Goal: Task Accomplishment & Management: Manage account settings

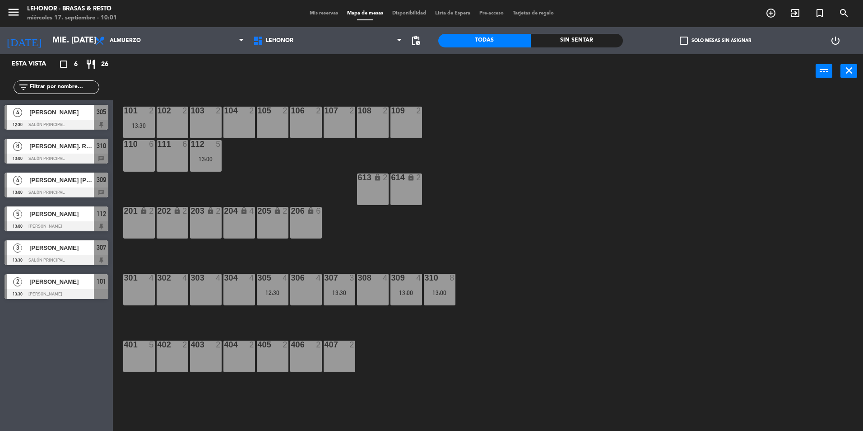
click at [91, 194] on div at bounding box center [57, 192] width 104 height 10
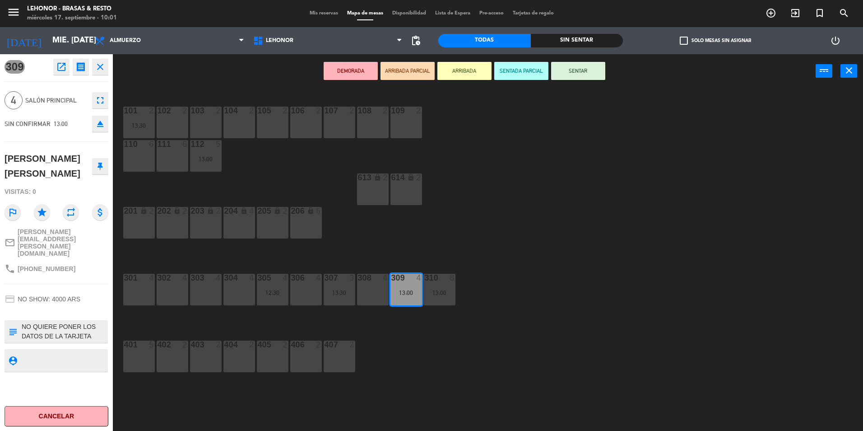
click at [544, 199] on div "101 2 13:30 102 2 103 2 104 2 105 2 106 2 107 2 108 2 109 2 110 6 111 6 112 5 1…" at bounding box center [491, 261] width 741 height 343
drag, startPoint x: 412, startPoint y: 284, endPoint x: 179, endPoint y: 292, distance: 233.4
click at [179, 292] on div "101 2 13:30 102 2 103 2 104 2 105 2 106 2 107 2 108 2 109 2 110 6 111 6 112 5 1…" at bounding box center [491, 261] width 741 height 343
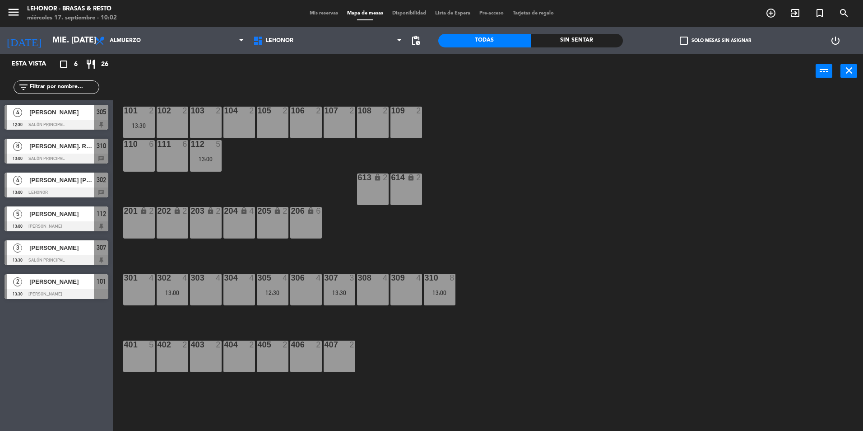
click at [179, 292] on div "13:00" at bounding box center [173, 292] width 32 height 6
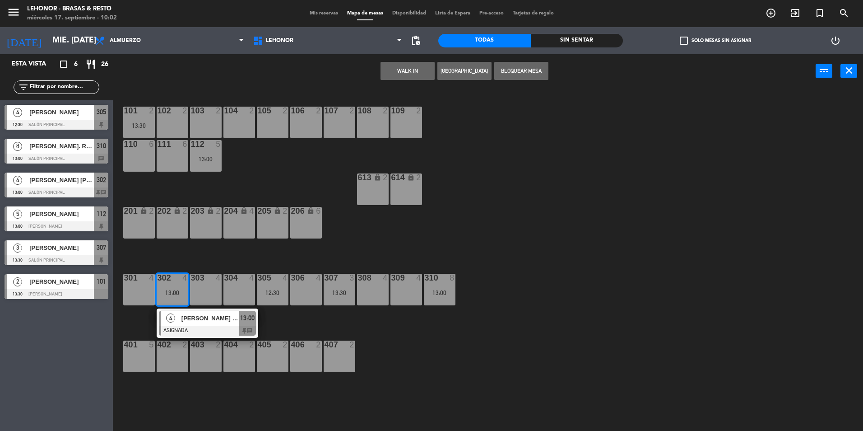
click at [234, 389] on div "101 2 13:30 102 2 103 2 104 2 105 2 106 2 107 2 108 2 109 2 110 6 111 6 112 5 1…" at bounding box center [491, 261] width 741 height 343
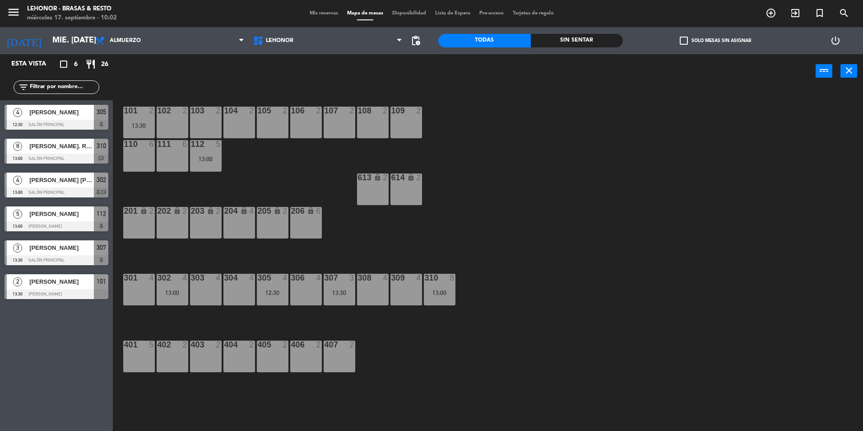
click at [269, 285] on div "305 4 12:30" at bounding box center [273, 289] width 32 height 32
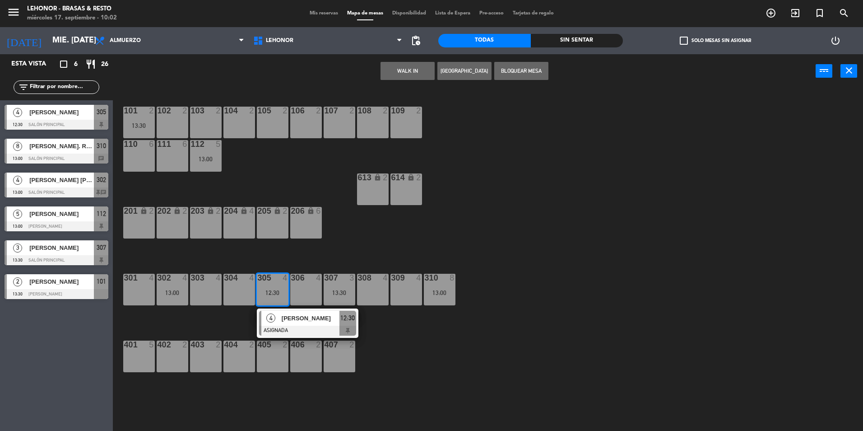
click at [292, 316] on span "[PERSON_NAME]" at bounding box center [311, 317] width 58 height 9
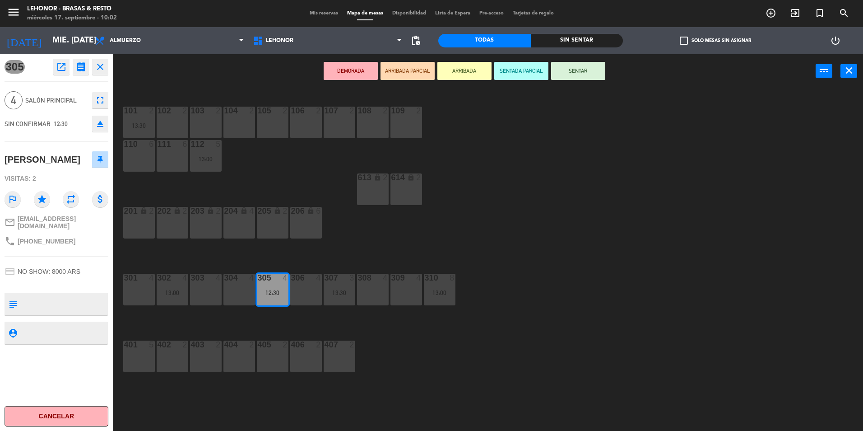
click at [536, 323] on div "101 2 13:30 102 2 103 2 104 2 105 2 106 2 107 2 108 2 109 2 110 6 111 6 112 5 1…" at bounding box center [491, 261] width 741 height 343
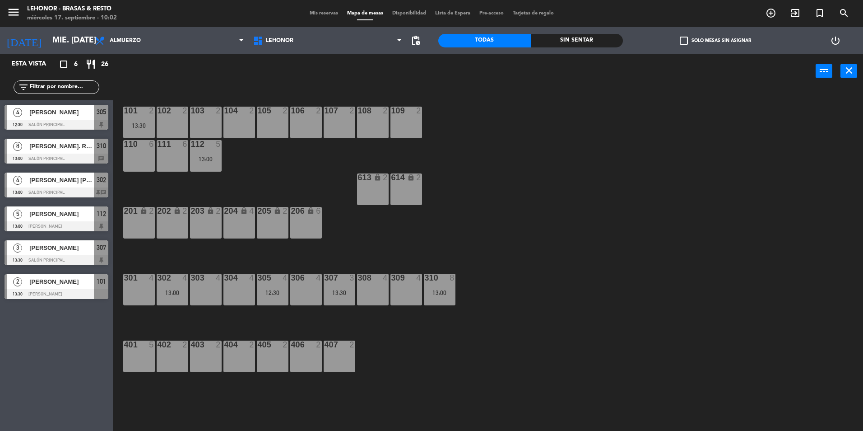
click at [335, 289] on div "13:30" at bounding box center [340, 292] width 32 height 6
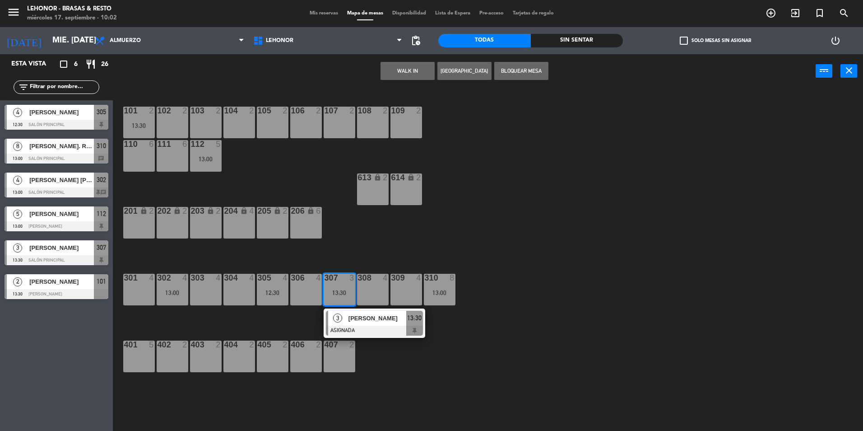
click at [359, 318] on span "[PERSON_NAME]" at bounding box center [377, 317] width 58 height 9
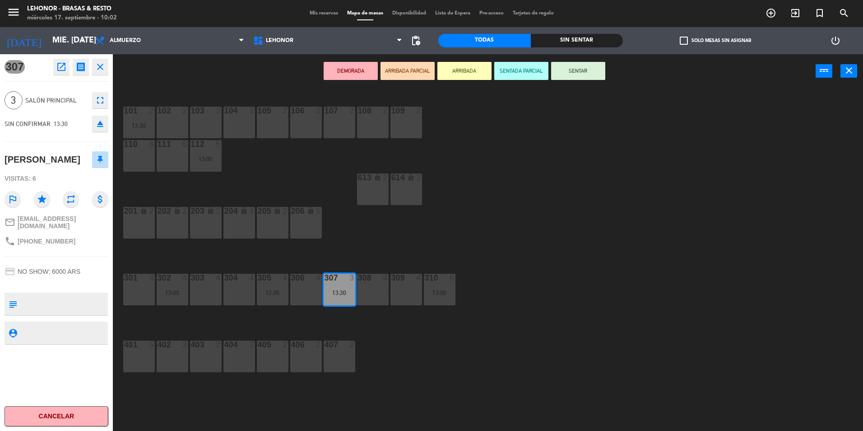
click at [461, 321] on div "101 2 13:30 102 2 103 2 104 2 105 2 106 2 107 2 108 2 109 2 110 6 111 6 112 5 1…" at bounding box center [491, 261] width 741 height 343
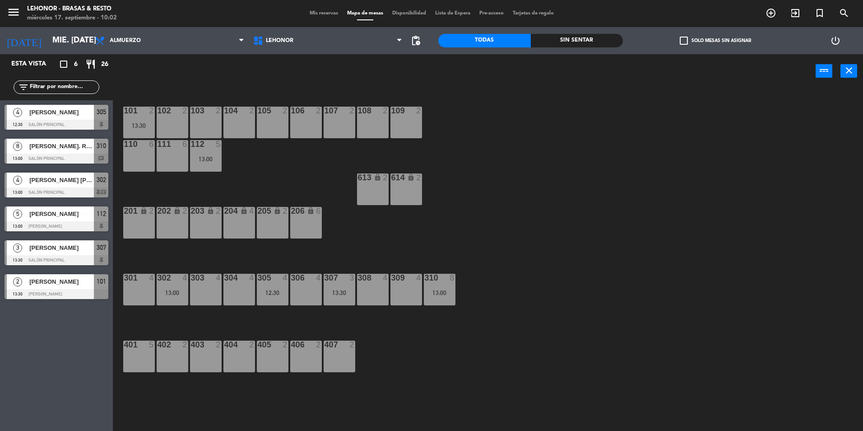
click at [213, 152] on div "112 5 13:00" at bounding box center [206, 156] width 32 height 32
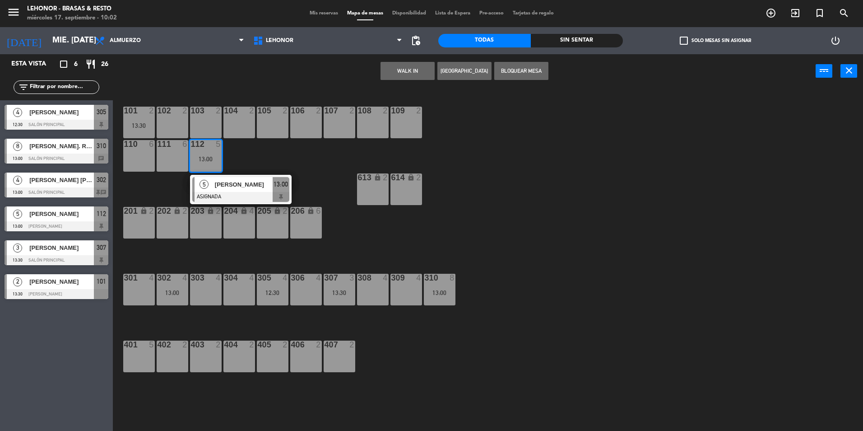
click at [239, 186] on span "[PERSON_NAME]" at bounding box center [244, 184] width 58 height 9
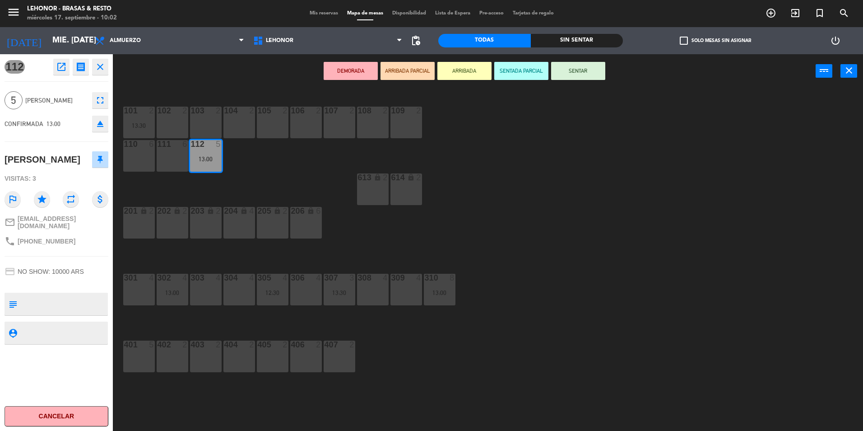
click at [477, 374] on div "101 2 13:30 102 2 103 2 104 2 105 2 106 2 107 2 108 2 109 2 110 6 111 6 112 5 1…" at bounding box center [491, 261] width 741 height 343
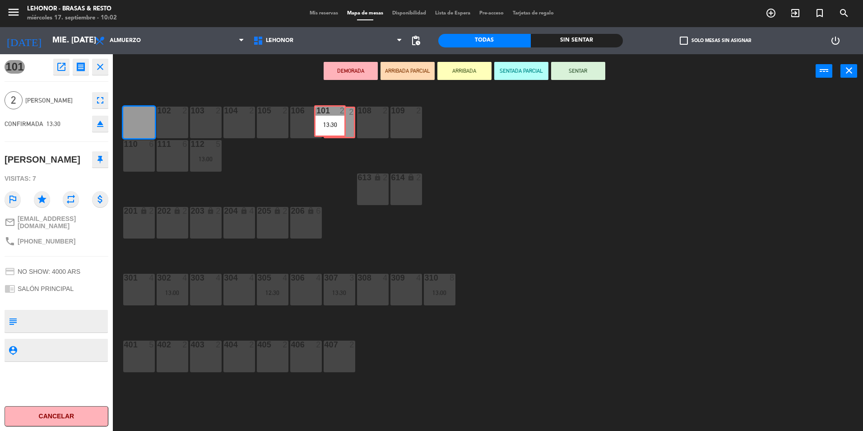
drag, startPoint x: 144, startPoint y: 124, endPoint x: 335, endPoint y: 123, distance: 190.9
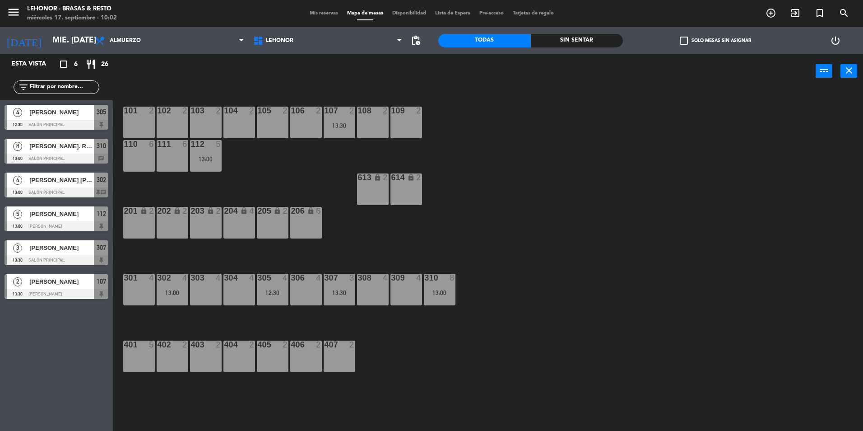
click at [93, 385] on div "Esta vista crop_square 6 restaurant 26 filter_list 4 [PERSON_NAME] 12:30 Salón …" at bounding box center [56, 242] width 113 height 376
click at [128, 391] on div "101 2 102 2 103 2 104 2 105 2 106 2 107 2 13:30 108 2 109 2 110 6 111 6 112 5 1…" at bounding box center [491, 261] width 741 height 343
click at [320, 11] on span "Mis reservas" at bounding box center [323, 13] width 37 height 5
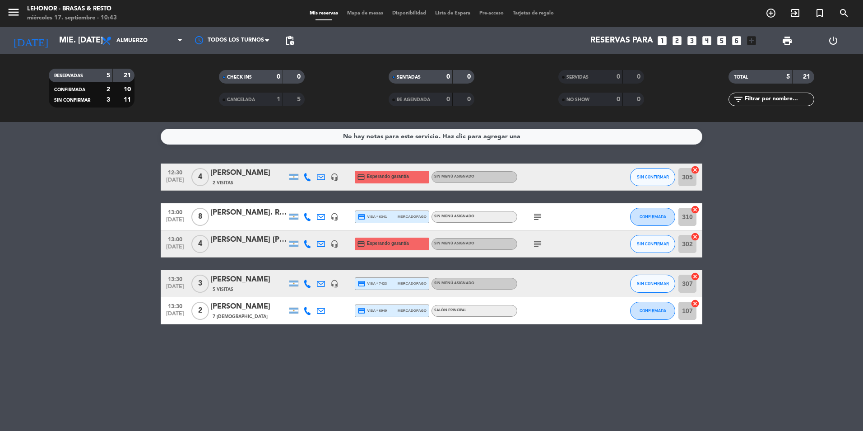
click at [249, 96] on div "CANCELADA" at bounding box center [242, 99] width 42 height 10
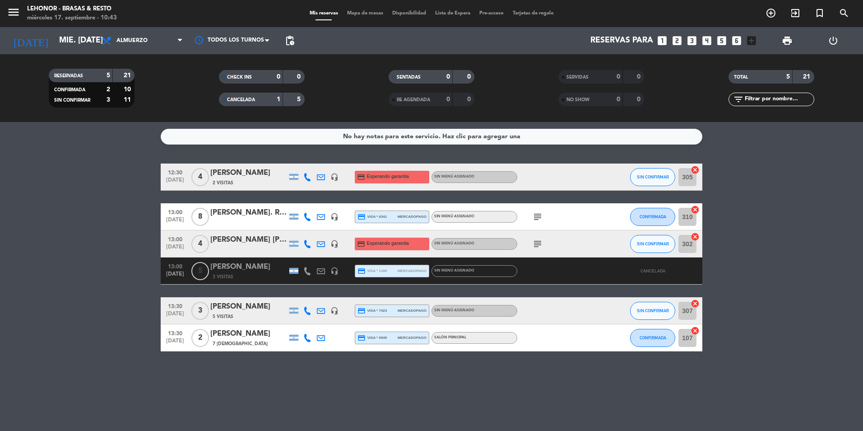
click at [346, 12] on span "Mapa de mesas" at bounding box center [365, 13] width 45 height 5
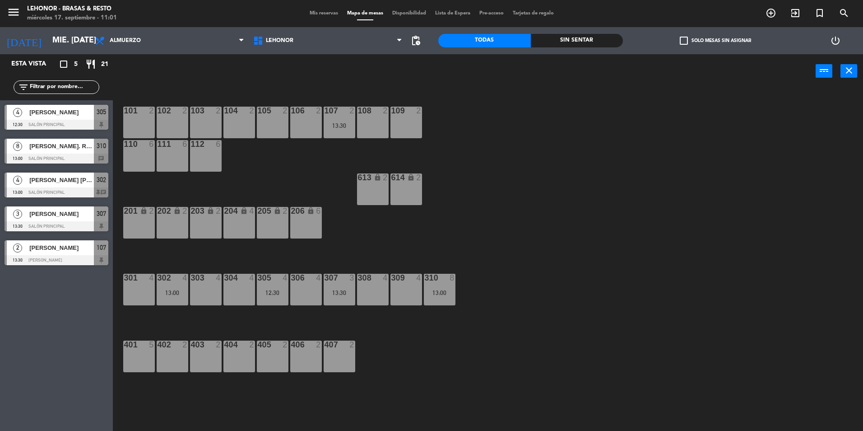
click at [58, 146] on span "[PERSON_NAME]. REMAX Forum" at bounding box center [61, 145] width 65 height 9
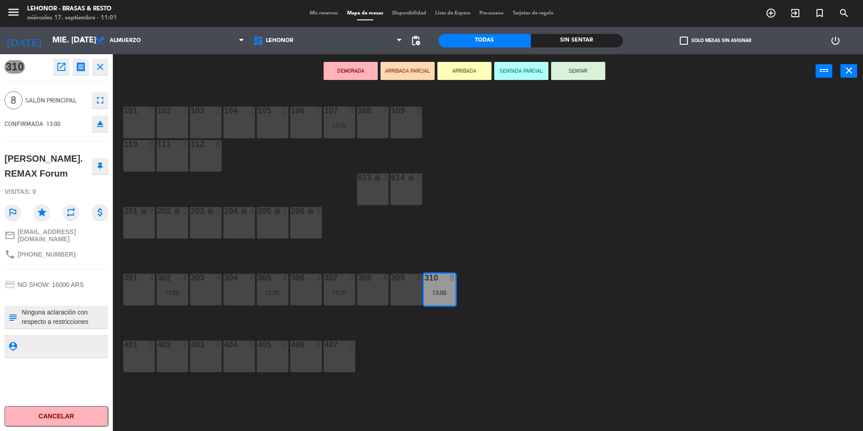
click at [498, 230] on div "101 2 102 2 103 2 104 2 105 2 106 2 107 2 13:30 108 2 109 2 110 6 111 6 112 6 6…" at bounding box center [491, 261] width 741 height 343
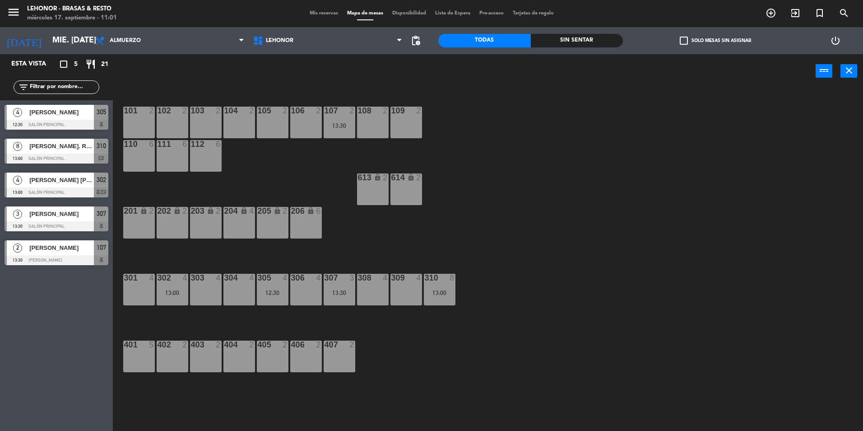
click at [61, 180] on span "[PERSON_NAME] [PERSON_NAME]" at bounding box center [61, 179] width 65 height 9
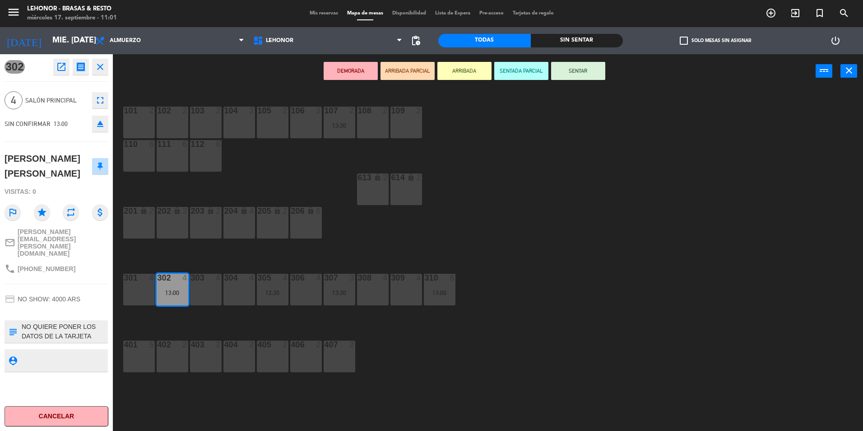
click at [578, 190] on div "101 2 102 2 103 2 104 2 105 2 106 2 107 2 13:30 108 2 109 2 110 6 111 6 112 6 6…" at bounding box center [491, 261] width 741 height 343
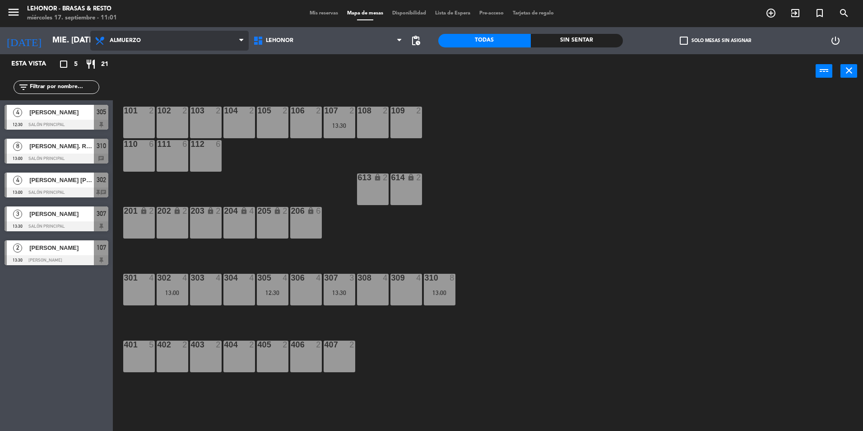
click at [137, 39] on span "Almuerzo" at bounding box center [125, 40] width 31 height 6
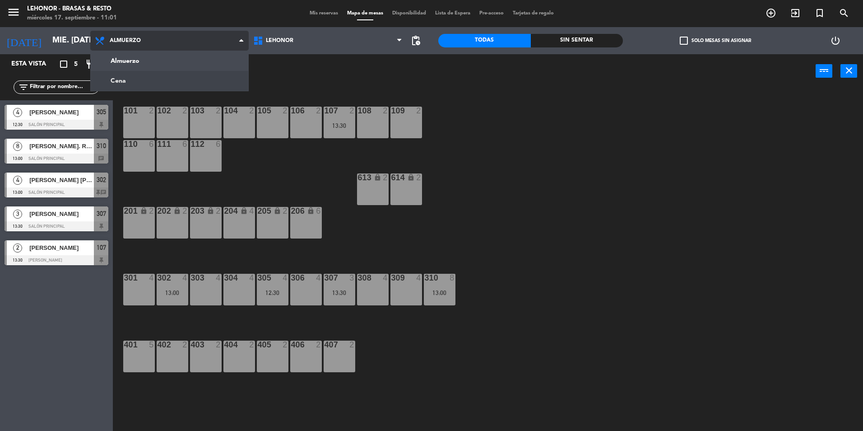
click at [135, 86] on ng-component "menu Lehonor - Brasas & Resto miércoles 17. septiembre - 11:01 Mis reservas Map…" at bounding box center [431, 216] width 863 height 433
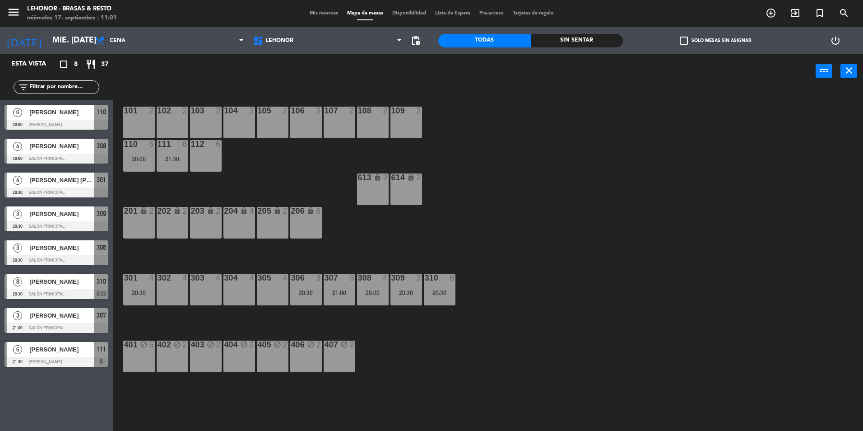
click at [87, 287] on div "[PERSON_NAME]" at bounding box center [60, 281] width 65 height 15
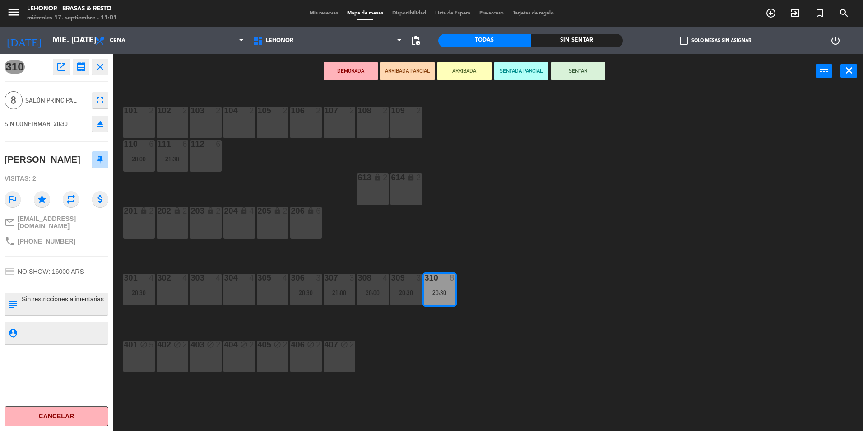
click at [515, 260] on div "101 2 102 2 103 2 104 2 105 2 106 2 107 2 108 2 109 2 110 6 20:00 111 6 21:30 1…" at bounding box center [491, 261] width 741 height 343
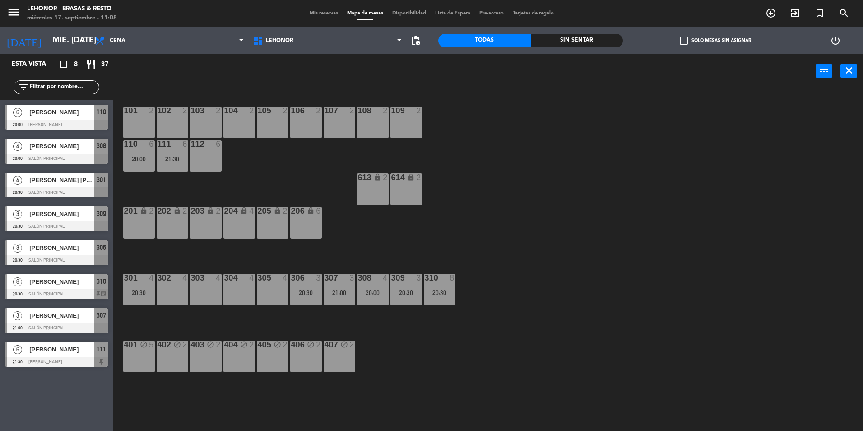
click at [98, 287] on span "310" at bounding box center [101, 281] width 9 height 11
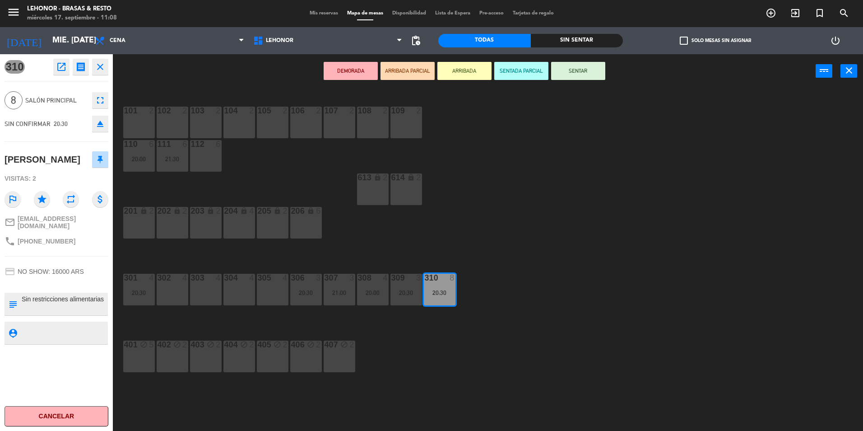
click at [485, 175] on div "101 2 102 2 103 2 104 2 105 2 106 2 107 2 108 2 109 2 110 6 20:00 111 6 21:30 1…" at bounding box center [491, 261] width 741 height 343
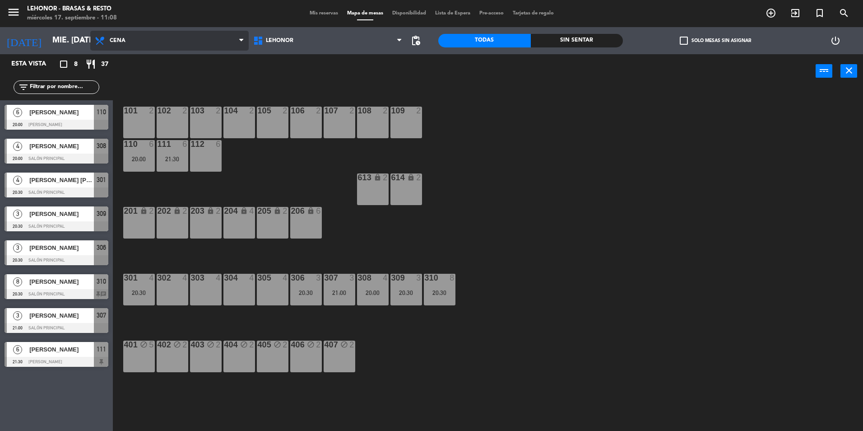
click at [113, 44] on span "Cena" at bounding box center [169, 41] width 158 height 20
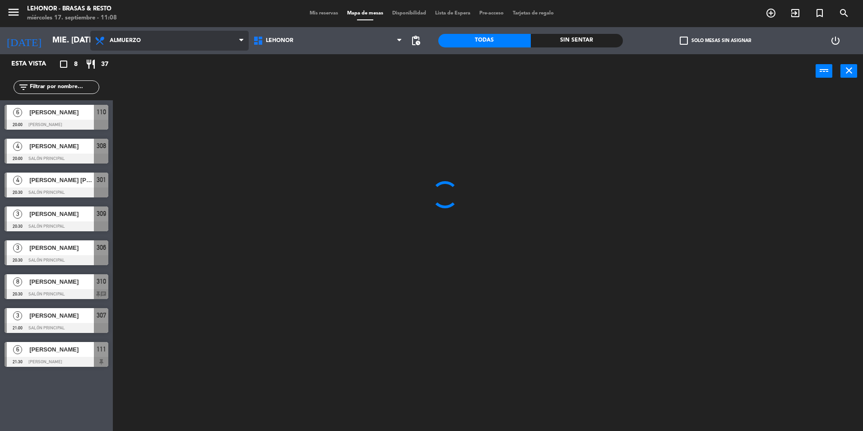
click at [136, 56] on ng-component "menu Lehonor - Brasas & Resto miércoles 17. septiembre - 11:08 Mis reservas Map…" at bounding box center [431, 216] width 863 height 433
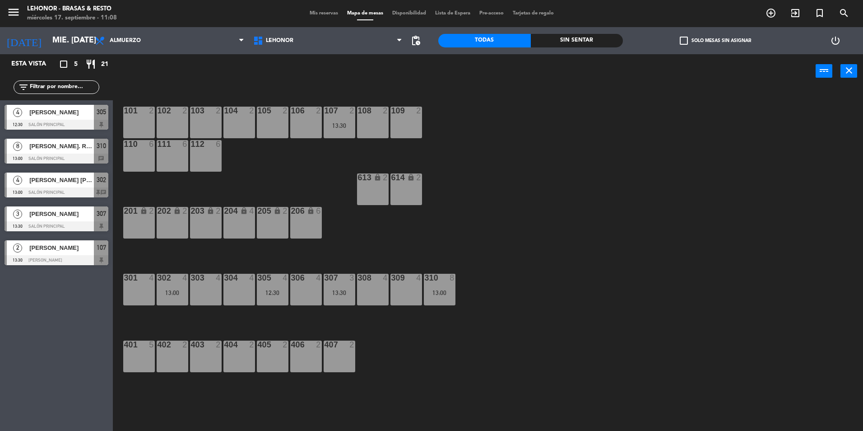
click at [79, 185] on span "[PERSON_NAME] [PERSON_NAME]" at bounding box center [61, 179] width 65 height 9
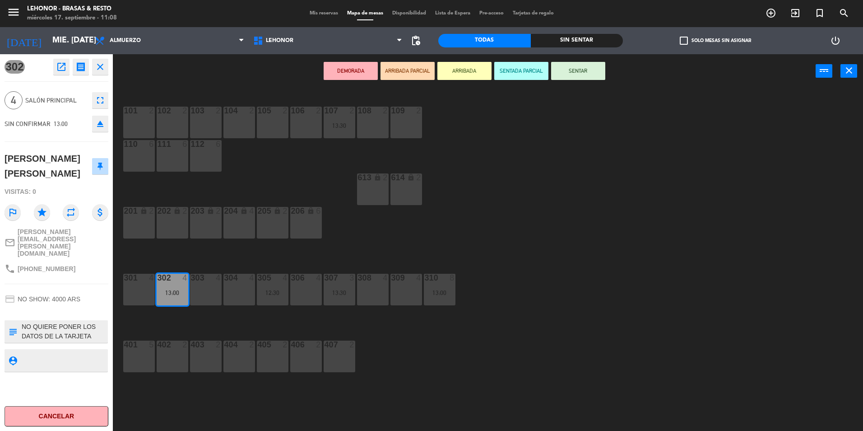
click at [513, 226] on div "101 2 102 2 103 2 104 2 105 2 106 2 107 2 13:30 108 2 109 2 110 6 111 6 112 6 6…" at bounding box center [491, 261] width 741 height 343
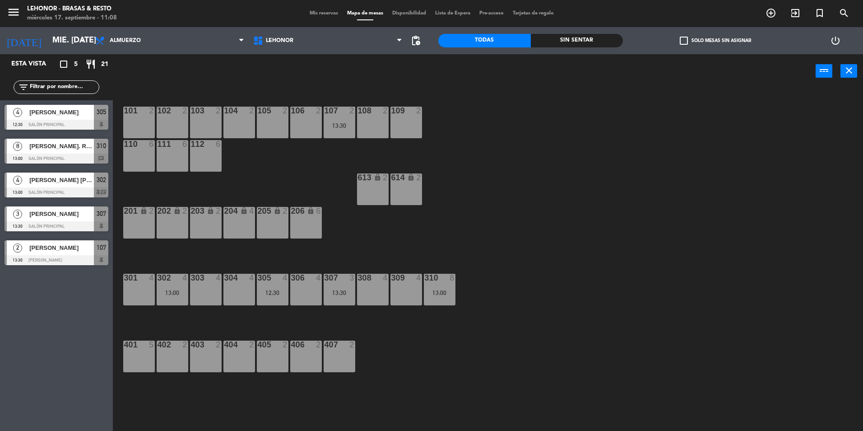
click at [89, 155] on div at bounding box center [57, 158] width 104 height 10
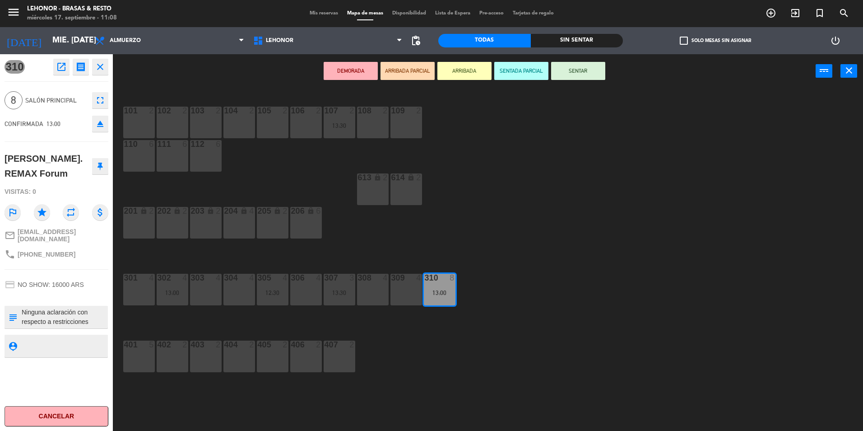
click at [726, 221] on div "101 2 102 2 103 2 104 2 105 2 106 2 107 2 13:30 108 2 109 2 110 6 111 6 112 6 6…" at bounding box center [491, 261] width 741 height 343
